Goal: Information Seeking & Learning: Learn about a topic

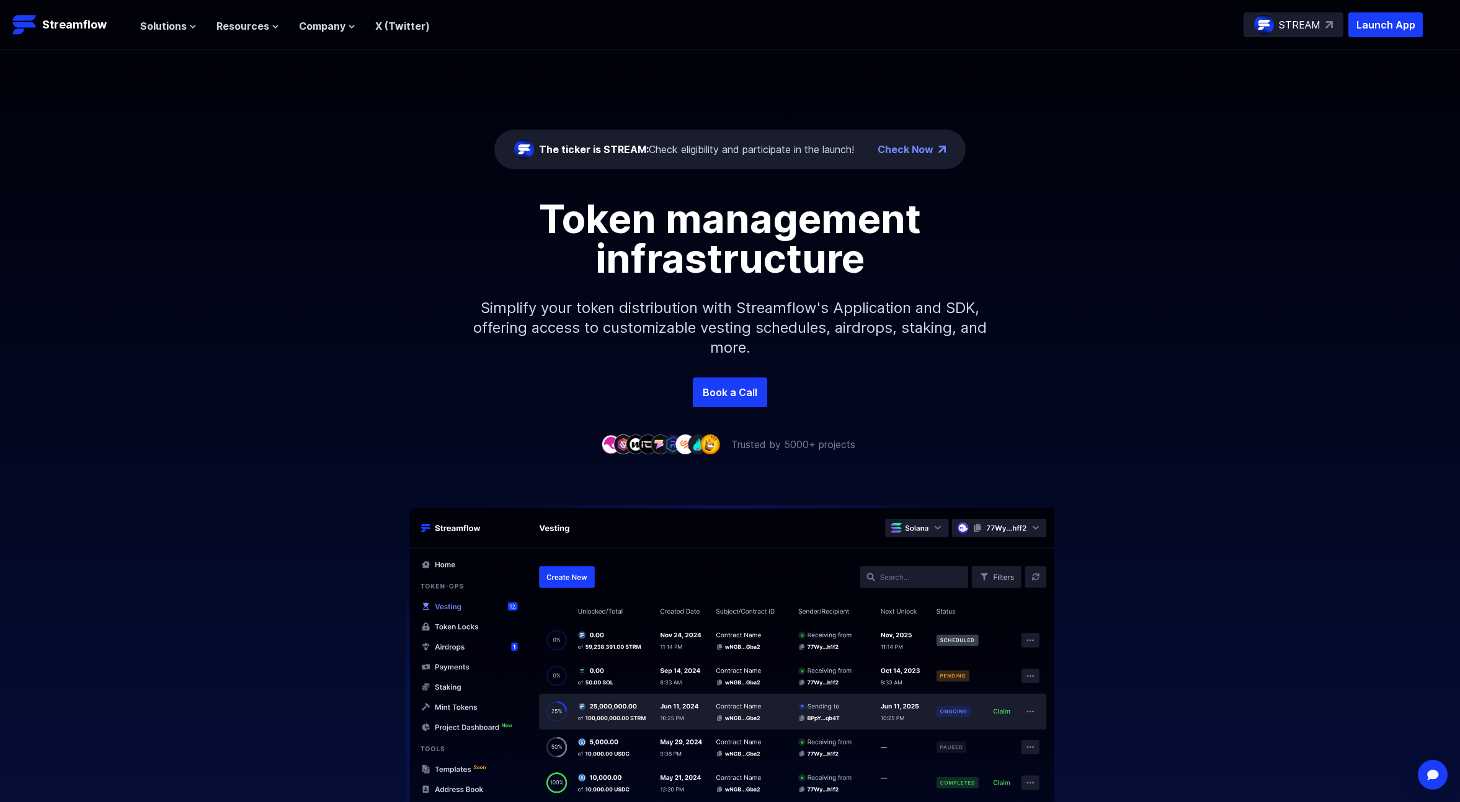
click at [162, 33] on div "Solutions Overview Streamflow features an all-in-one token distribution platfor…" at bounding box center [285, 24] width 290 height 25
click at [179, 25] on span "Solutions" at bounding box center [163, 26] width 47 height 15
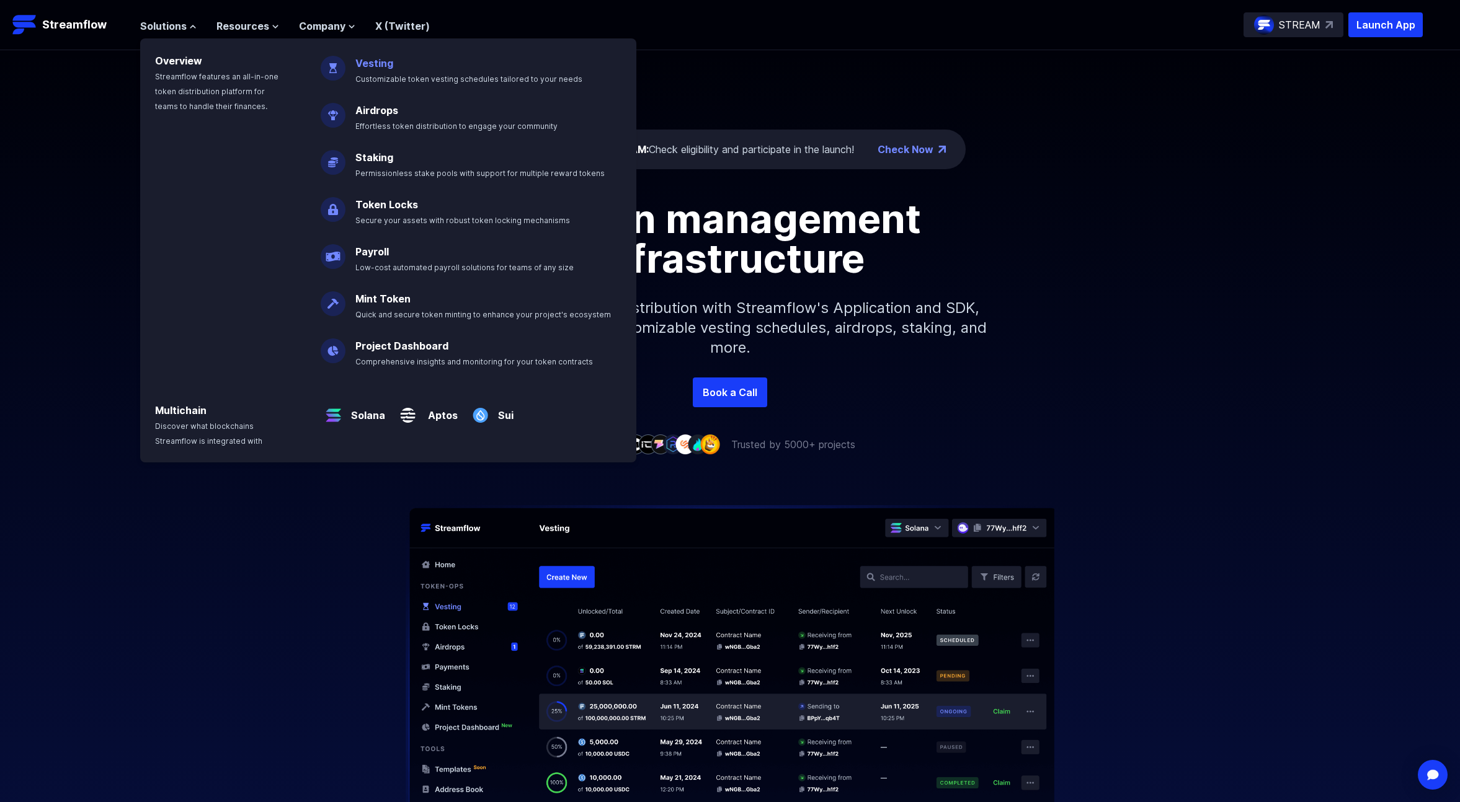
click at [369, 56] on p "Vesting Customizable token vesting schedules tailored to your needs" at bounding box center [477, 66] width 259 height 40
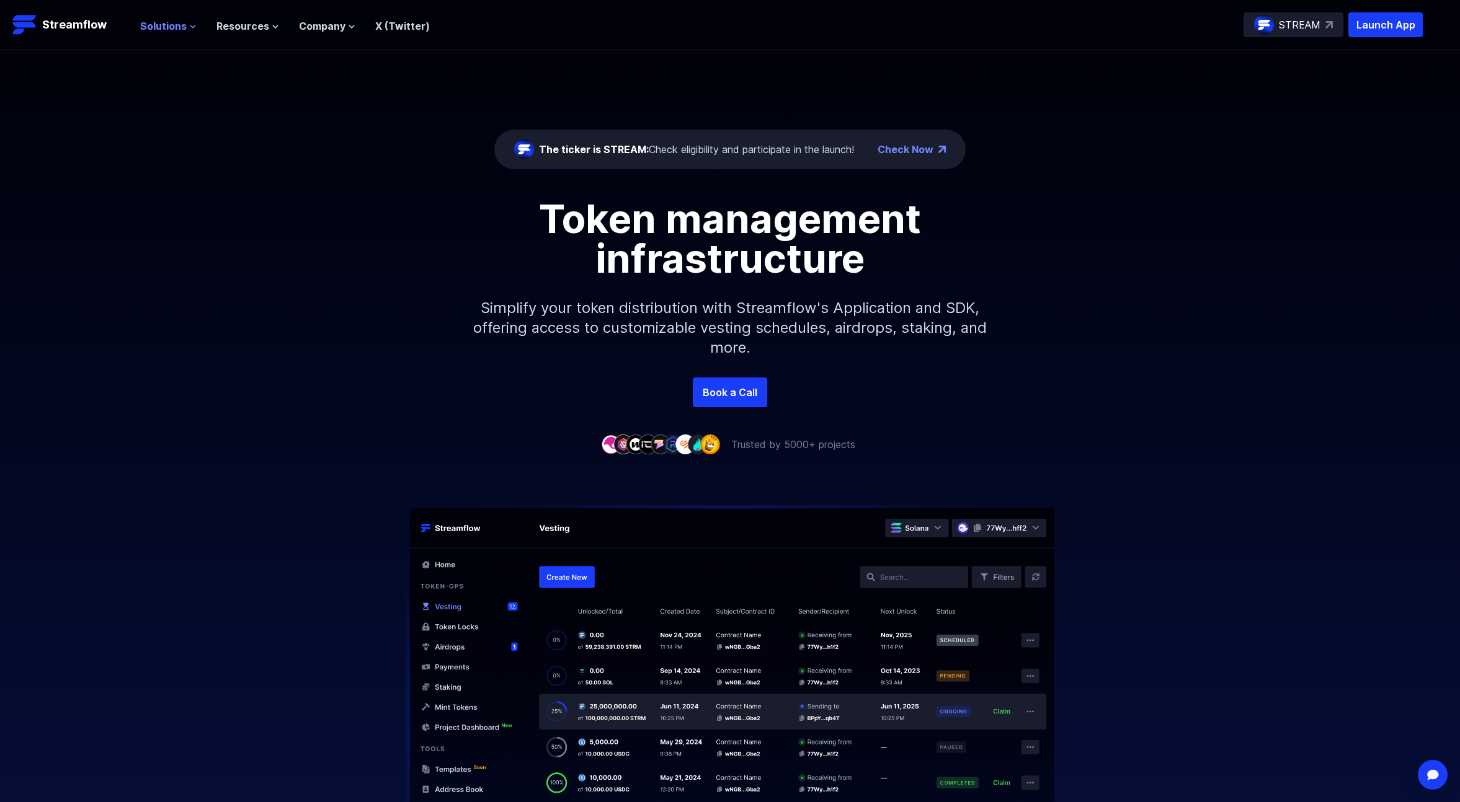
click at [157, 26] on span "Solutions" at bounding box center [163, 26] width 47 height 15
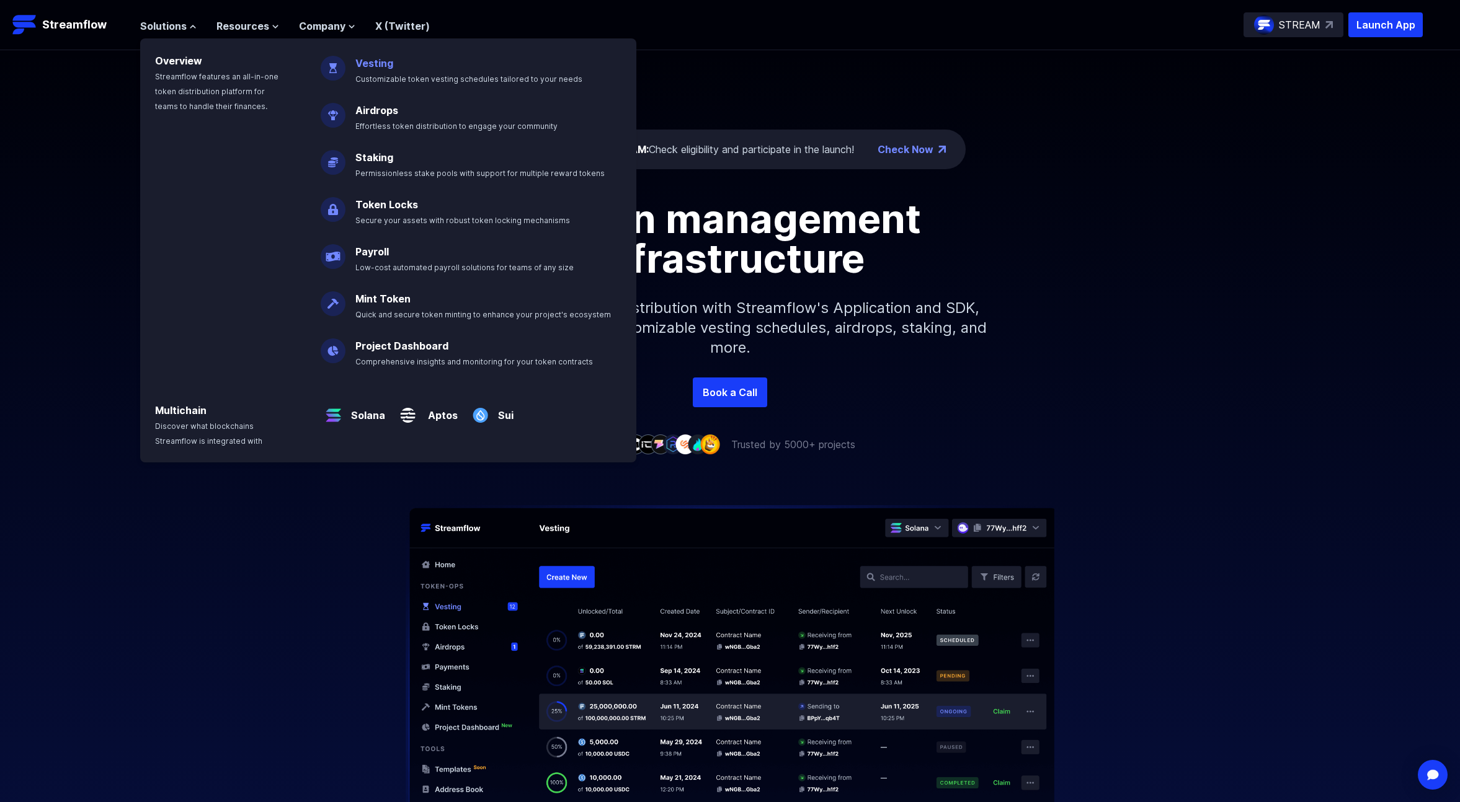
click at [371, 64] on link "Vesting" at bounding box center [374, 63] width 38 height 12
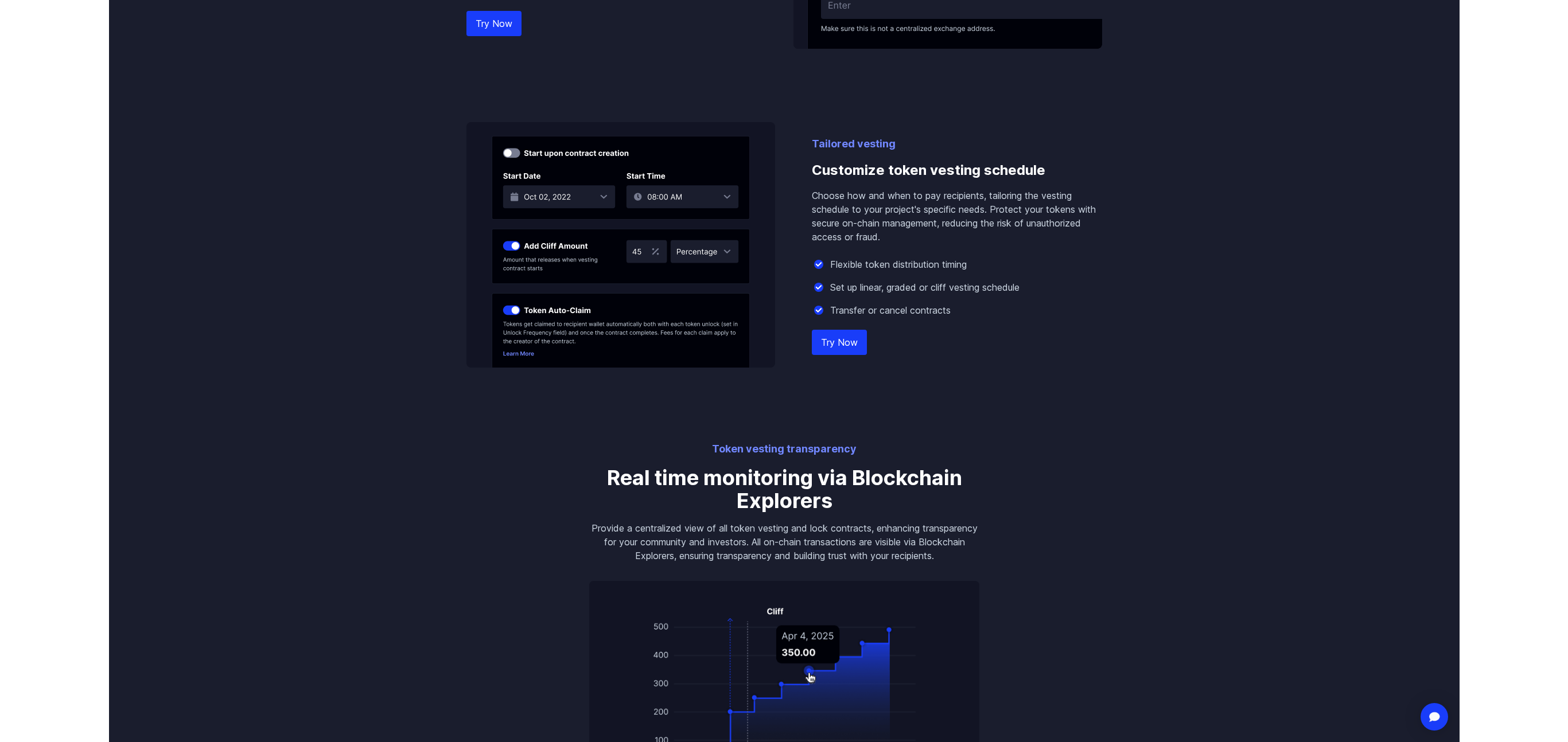
scroll to position [954, 0]
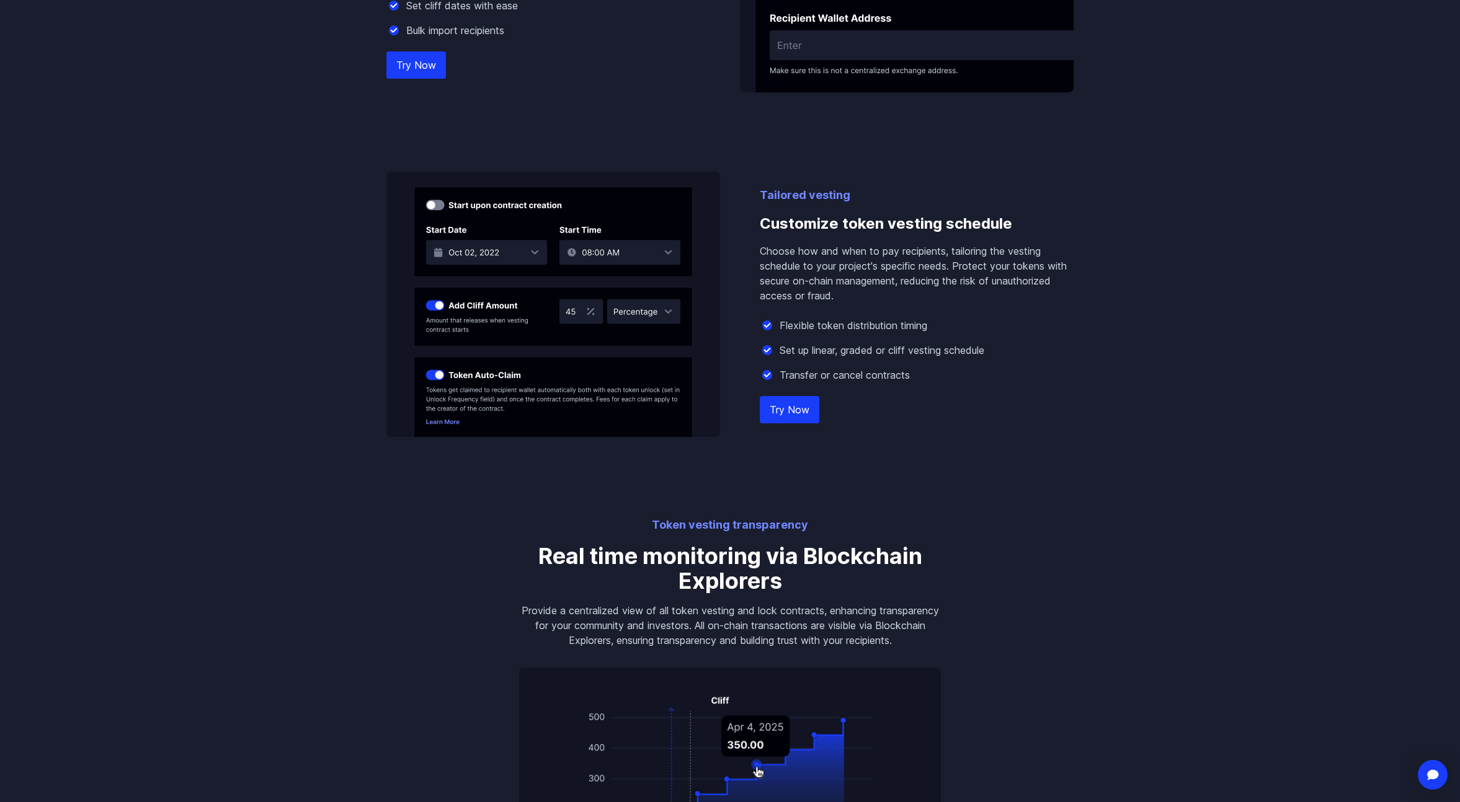
click at [795, 406] on link "Try Now" at bounding box center [790, 409] width 60 height 27
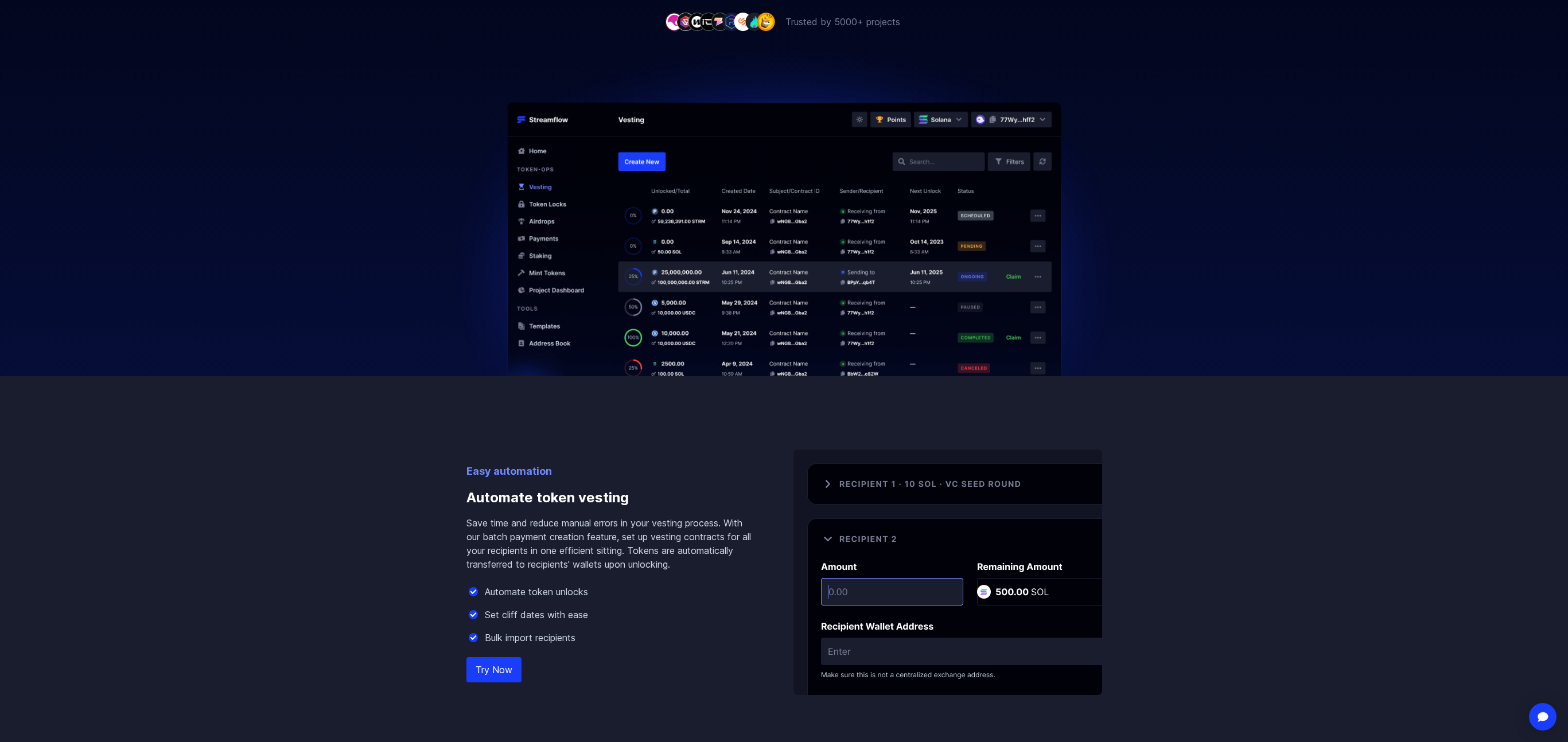
scroll to position [0, 0]
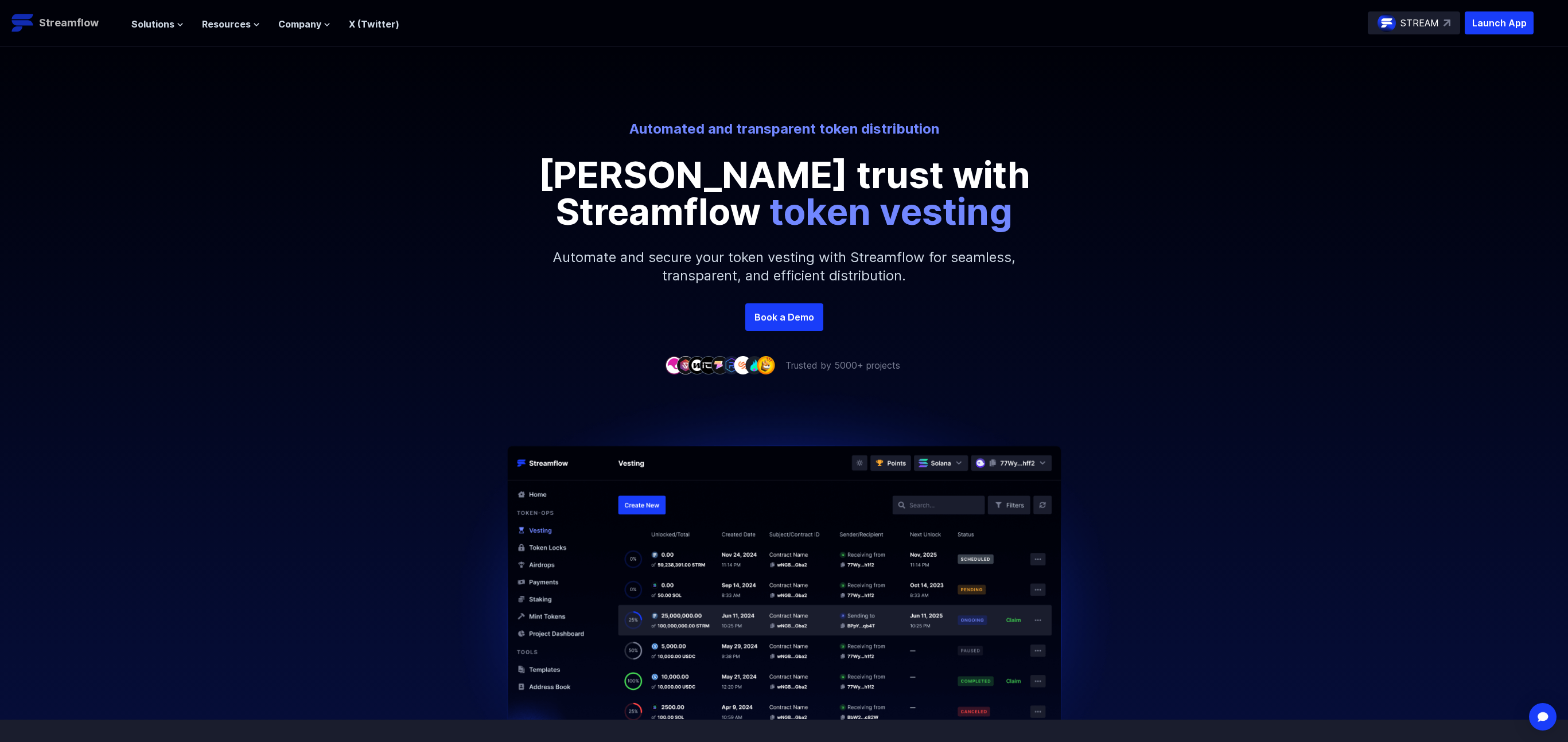
click at [46, 23] on p "Streamflow" at bounding box center [68, 22] width 59 height 16
